Goal: Information Seeking & Learning: Learn about a topic

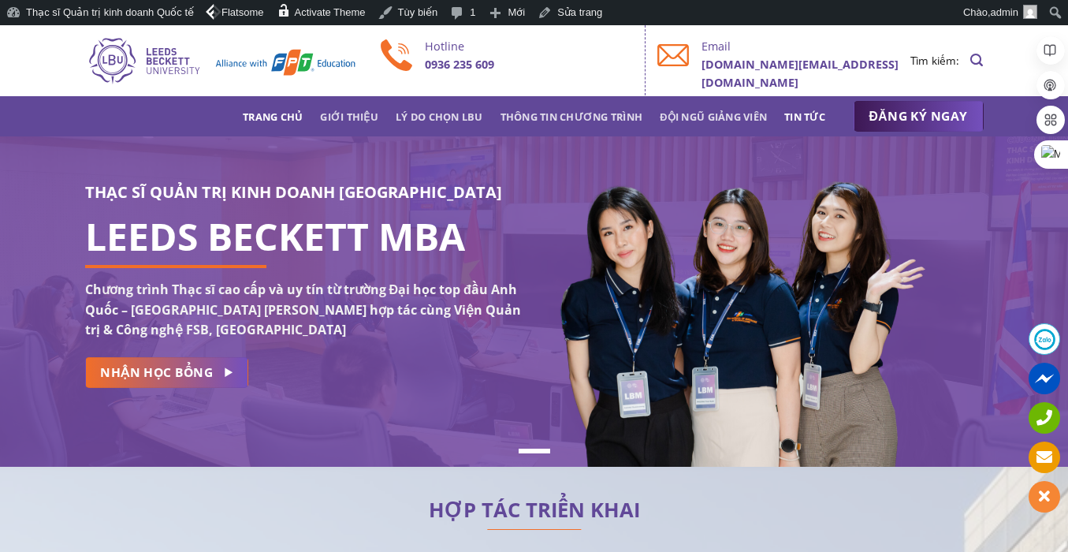
click at [798, 121] on link "Tin tức" at bounding box center [804, 116] width 41 height 28
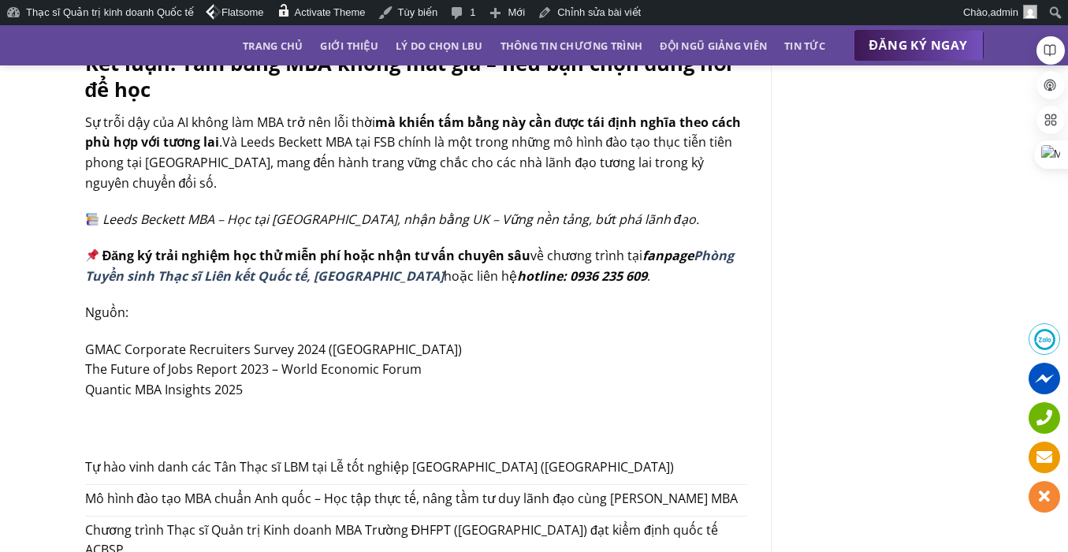
scroll to position [2129, 0]
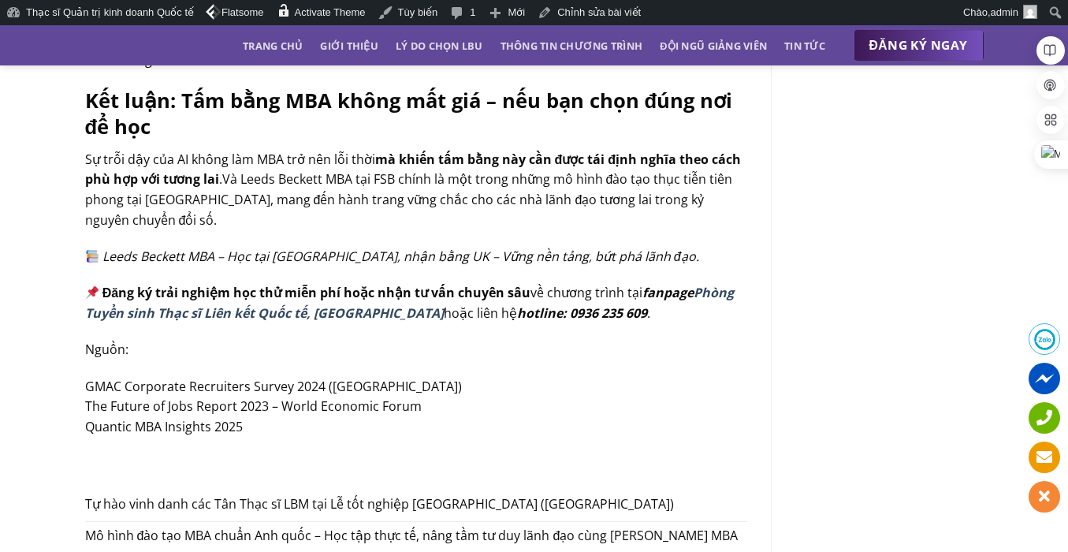
drag, startPoint x: 75, startPoint y: 249, endPoint x: 695, endPoint y: 277, distance: 621.0
copy p "Đăng ký trải nghiệm học thử miễn phí hoặc nhận tư vấn chuyên sâu về chương trìn…"
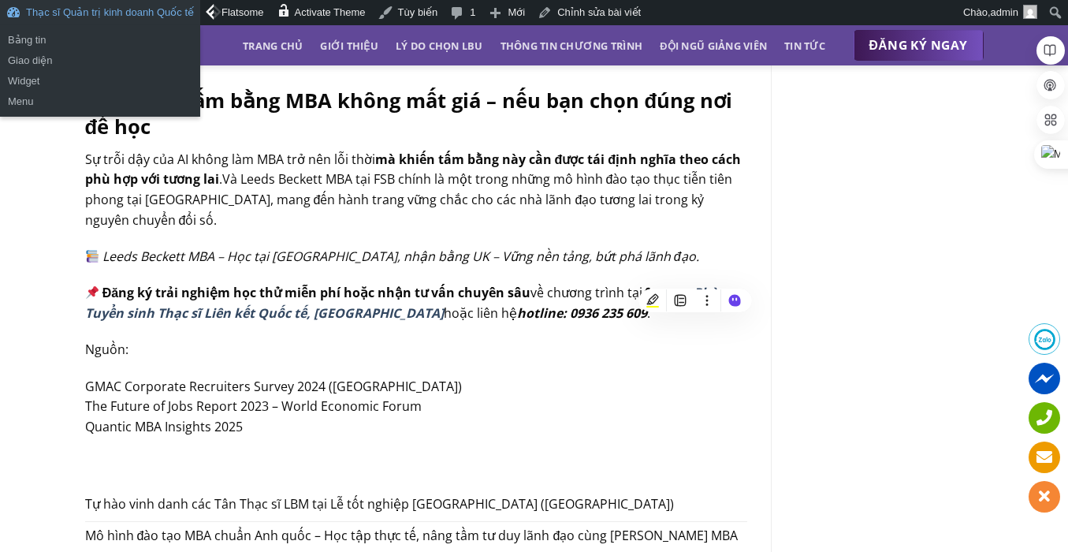
click at [95, 17] on link "Thạc sĩ Quản trị kinh doanh Quốc tế" at bounding box center [100, 12] width 200 height 25
